Goal: Navigation & Orientation: Find specific page/section

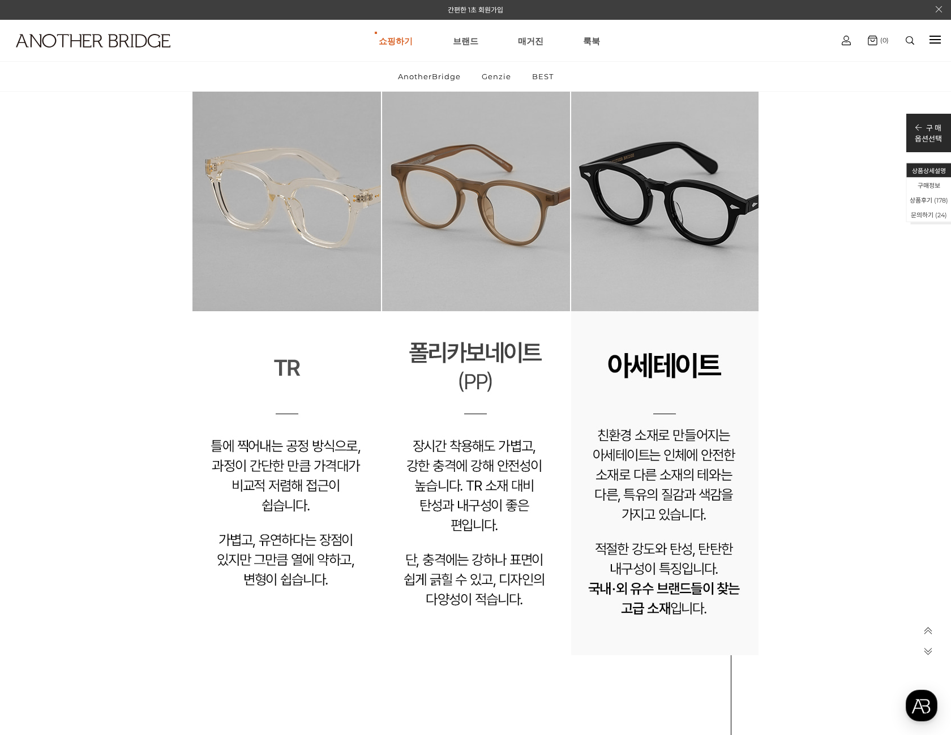
scroll to position [24560, 0]
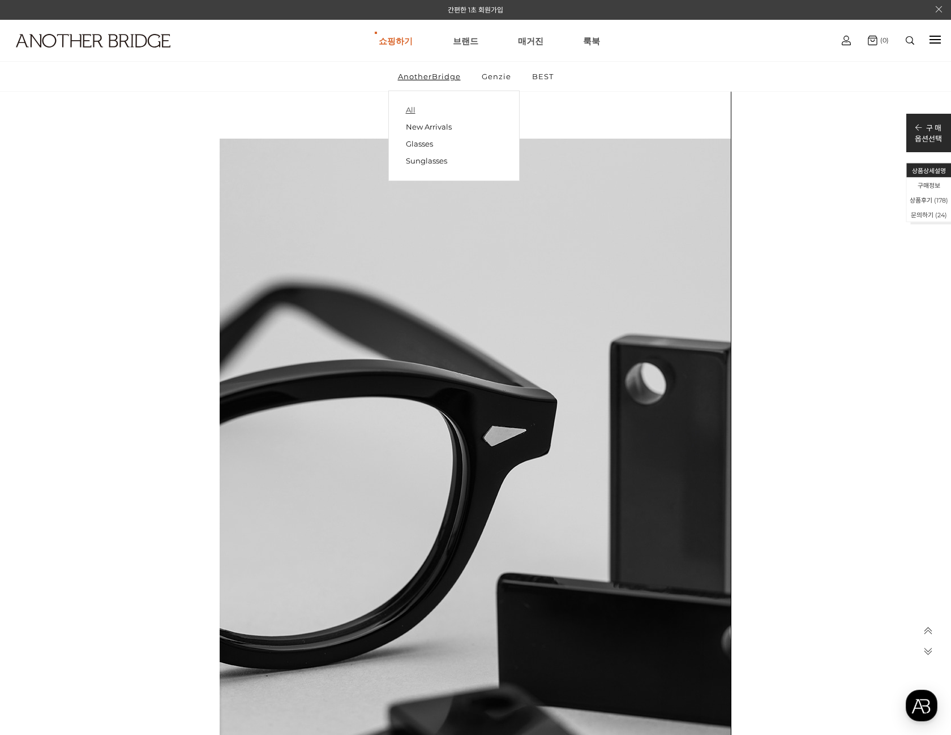
click at [411, 107] on link "All" at bounding box center [454, 110] width 96 height 16
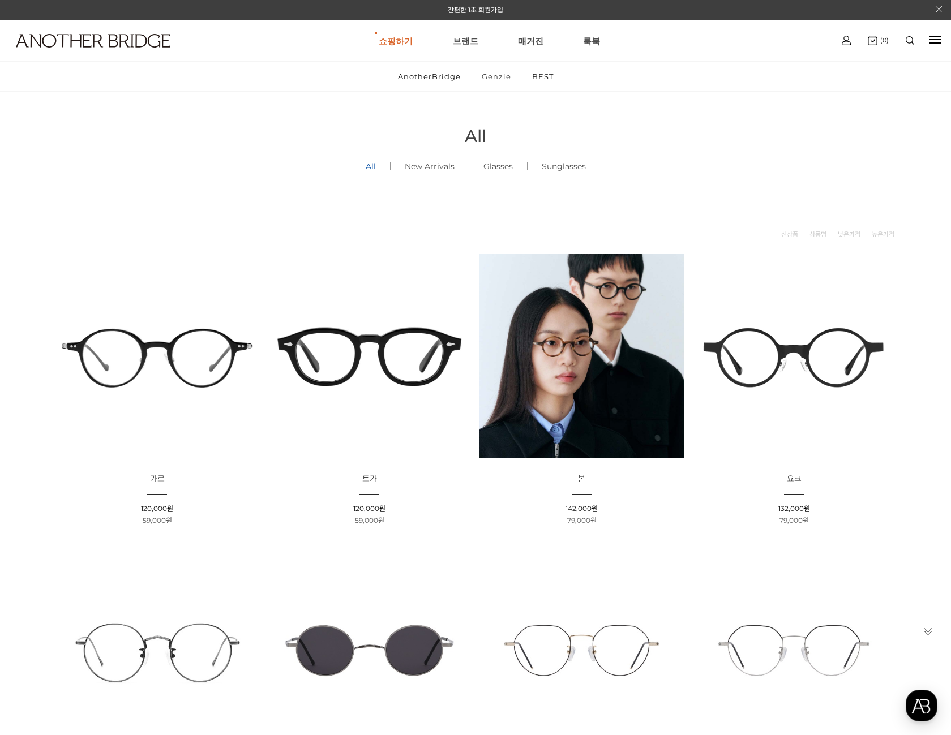
click at [485, 78] on link "Genzie" at bounding box center [496, 76] width 49 height 29
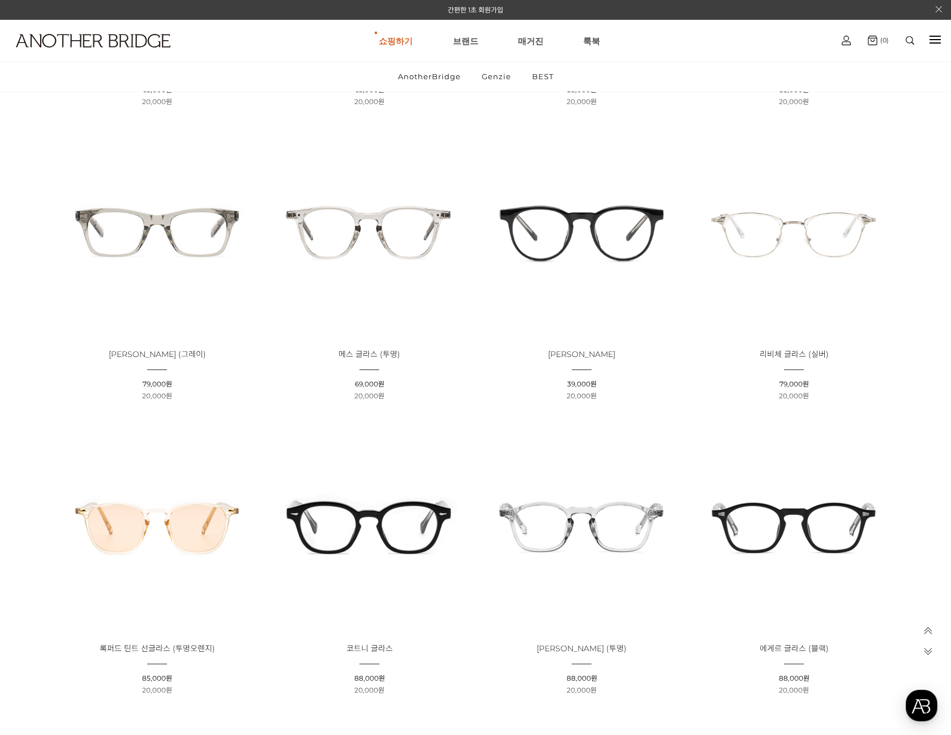
scroll to position [622, 0]
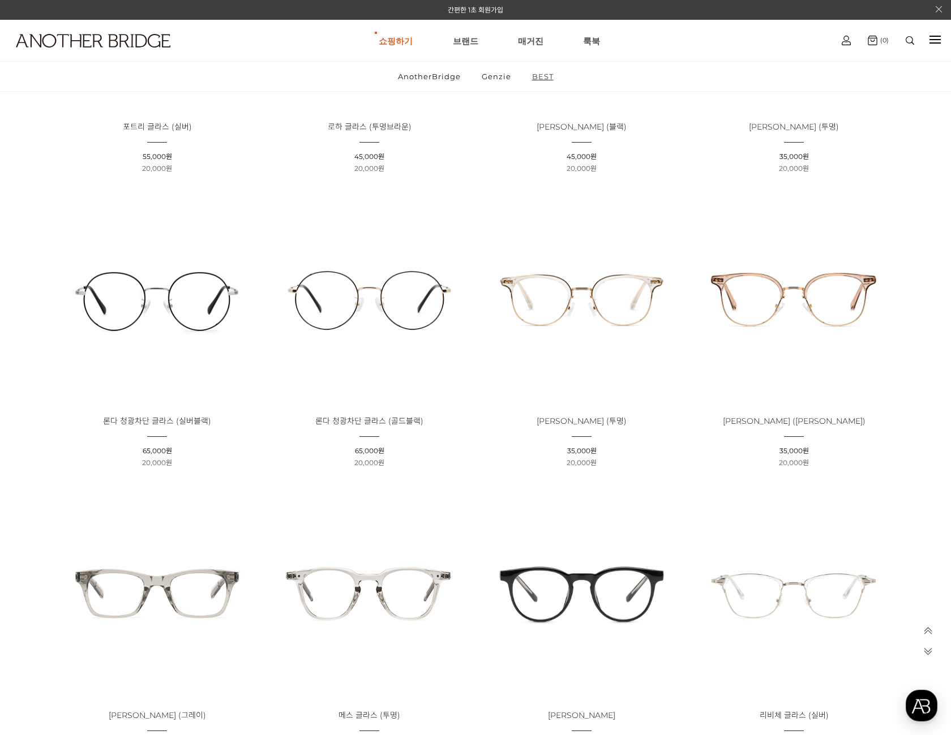
click at [531, 75] on link "BEST" at bounding box center [542, 76] width 41 height 29
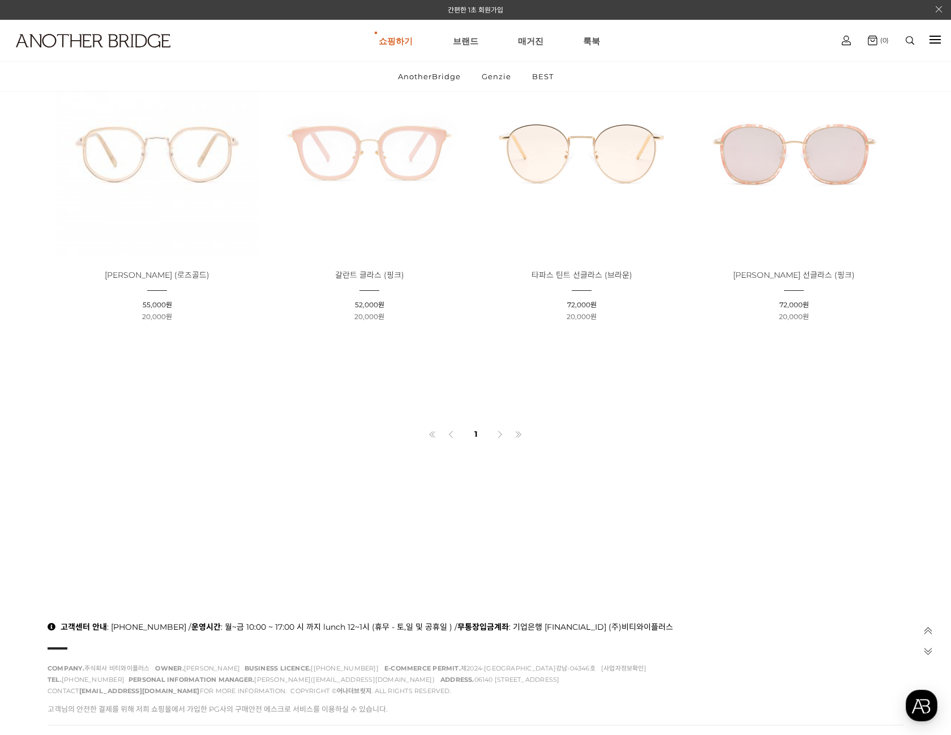
scroll to position [815, 0]
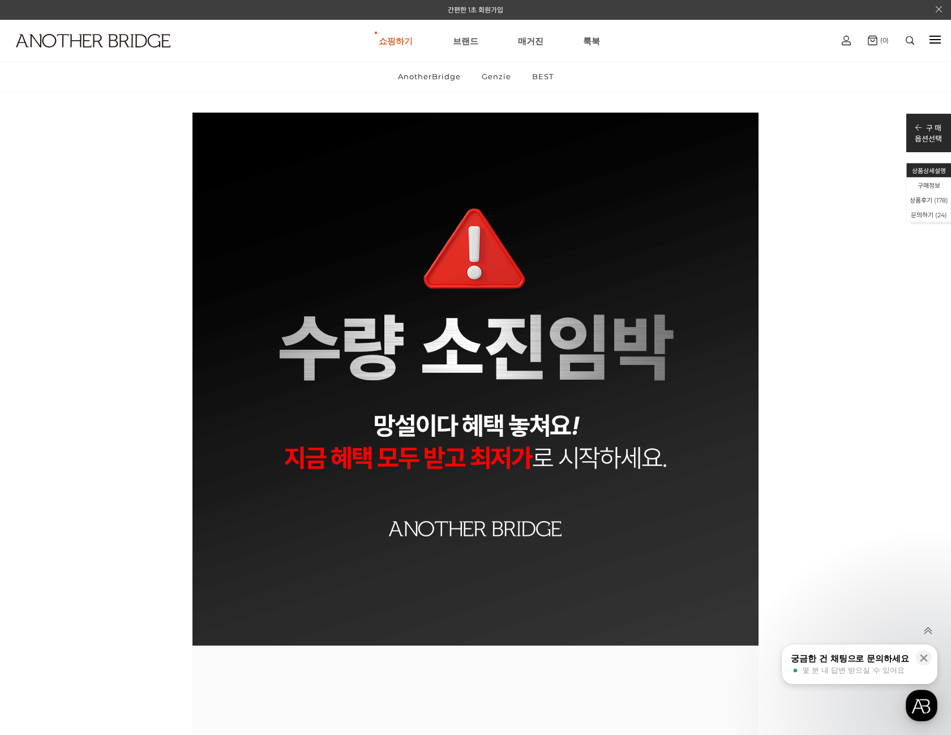
scroll to position [9281, 0]
